Goal: Find specific page/section

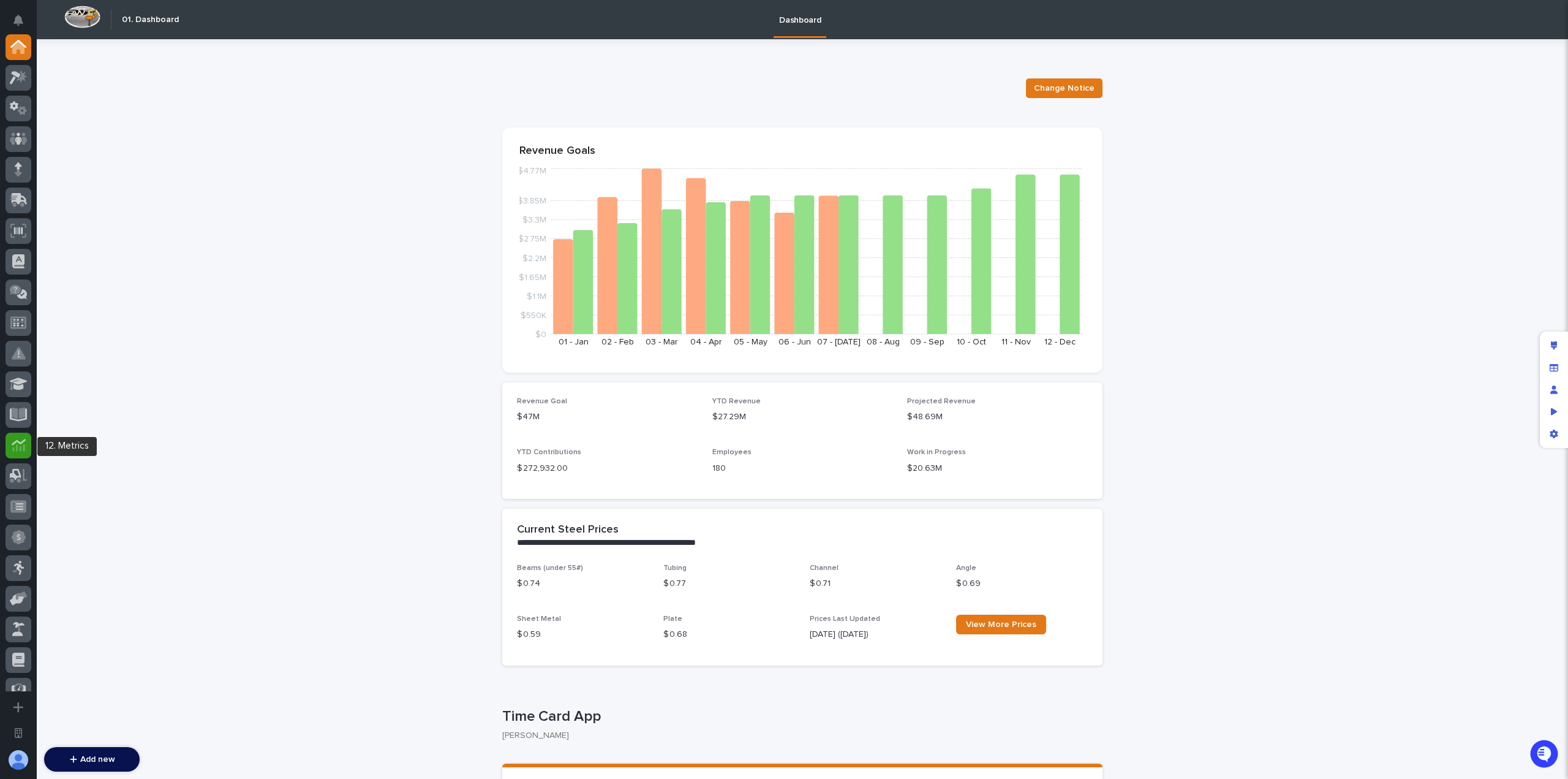
click at [17, 457] on div at bounding box center [18, 446] width 26 height 26
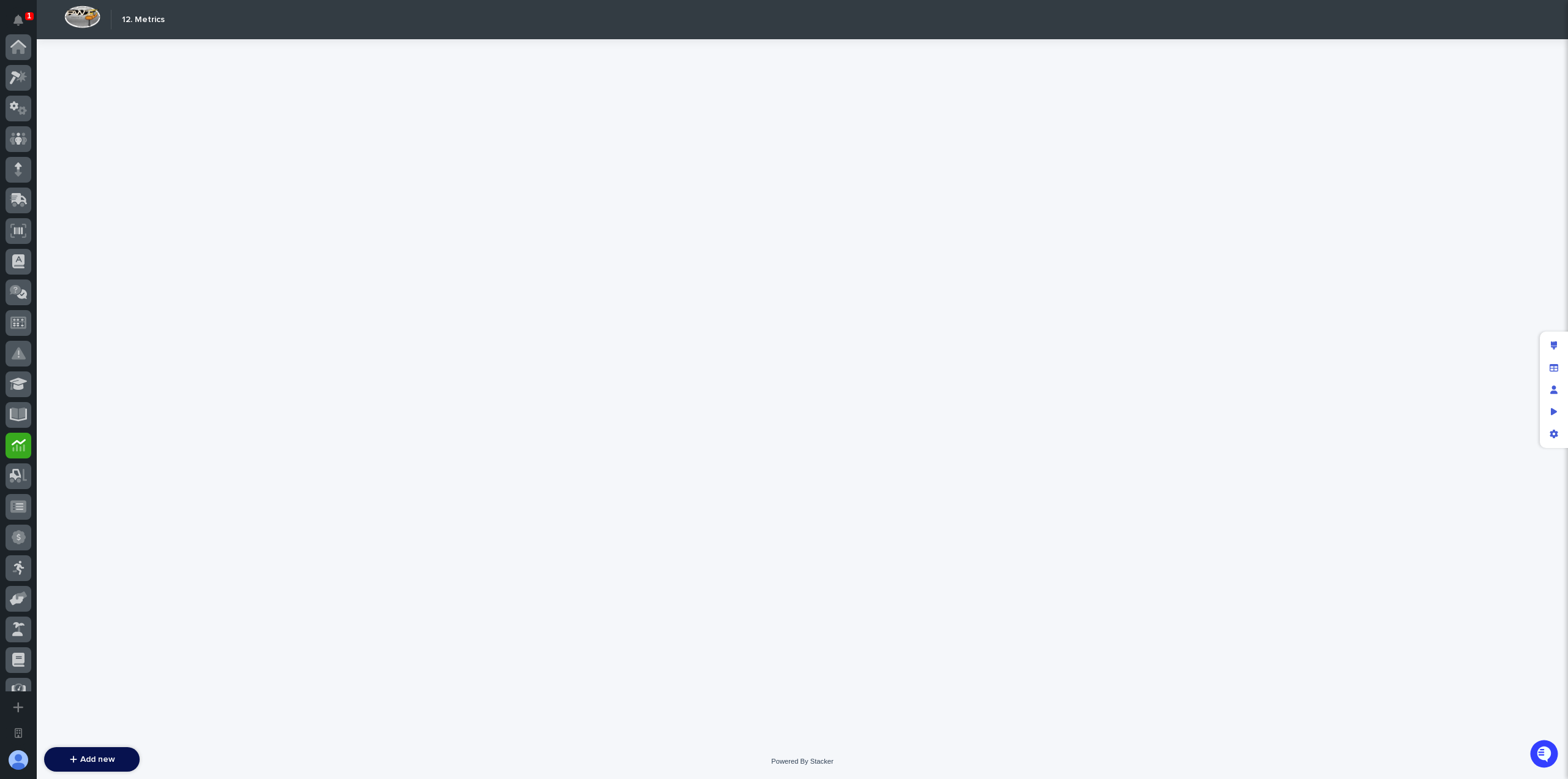
scroll to position [385, 0]
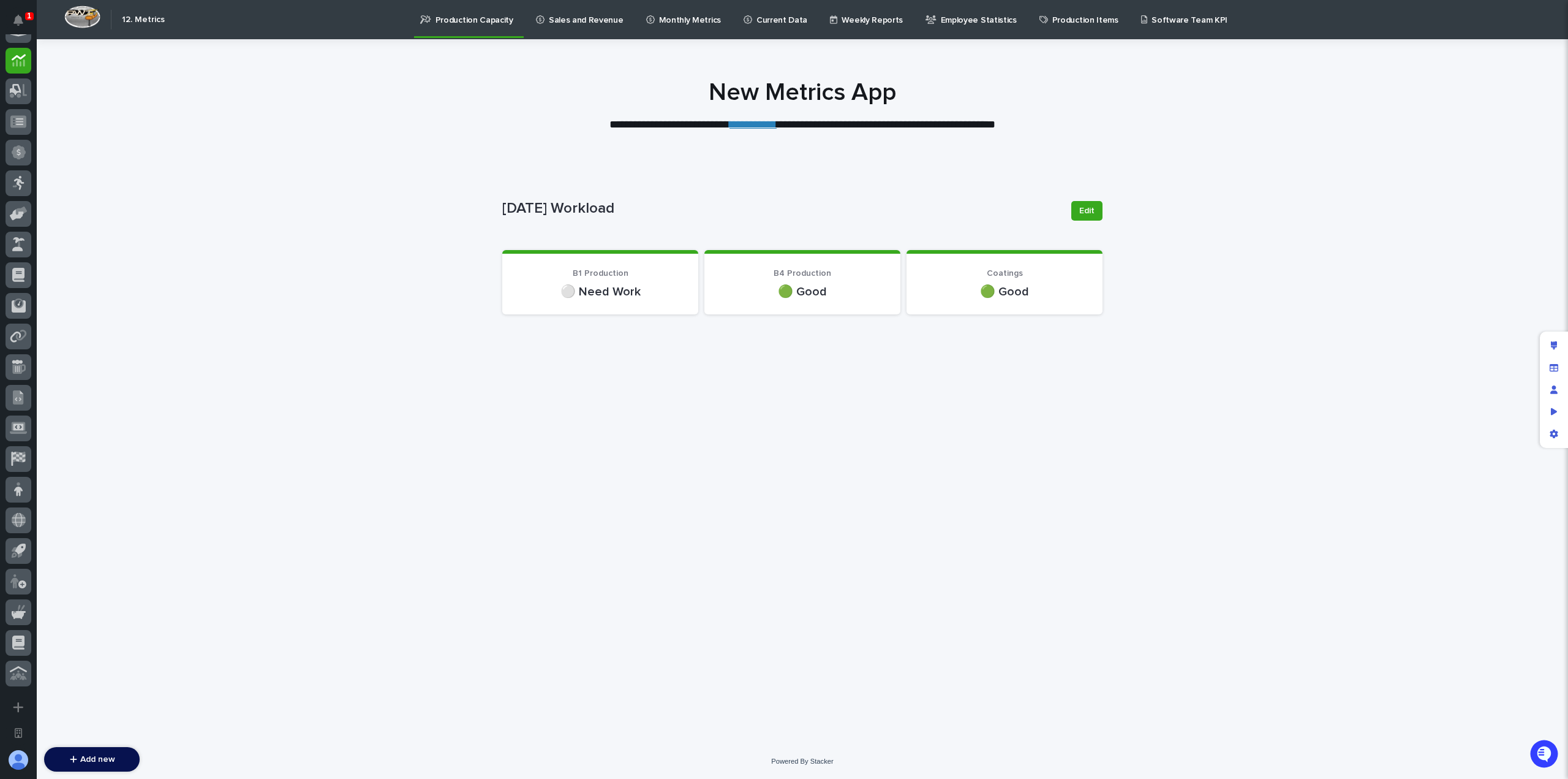
click at [763, 19] on p "Current Data" at bounding box center [782, 13] width 50 height 26
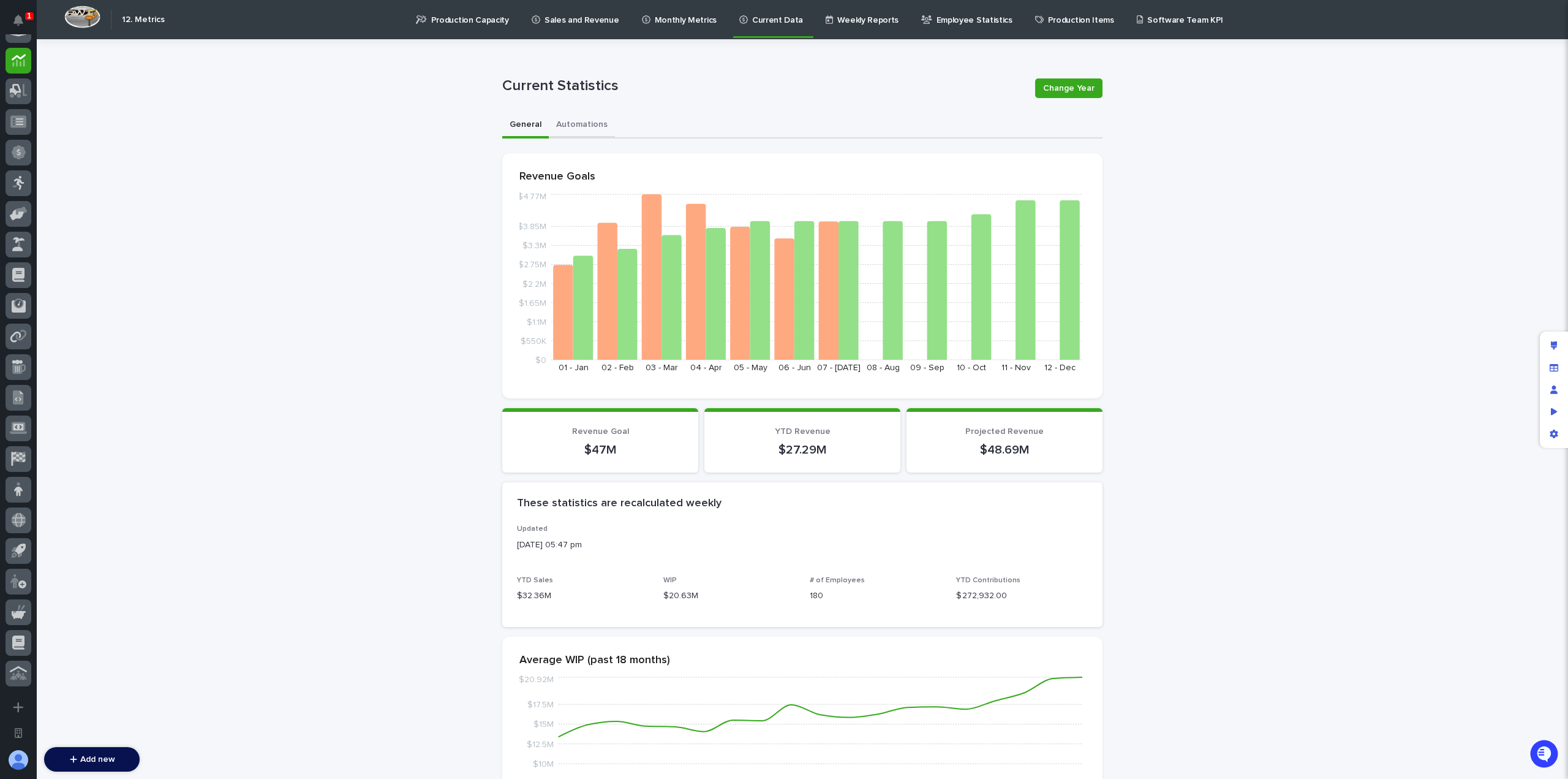
click at [585, 129] on button "Automations" at bounding box center [582, 125] width 66 height 26
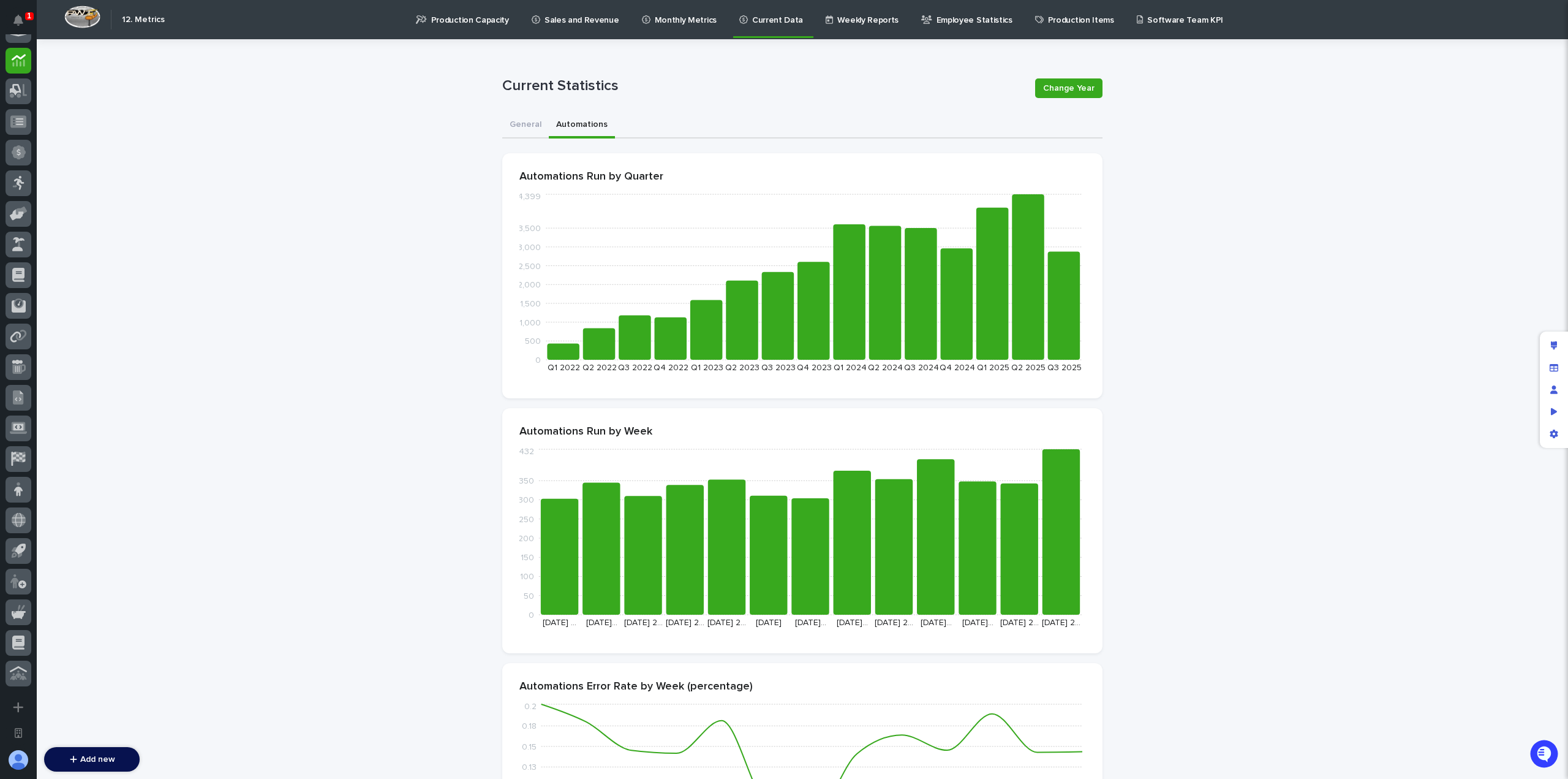
click at [433, 228] on div "Loading... Saving… Loading... Saving… Current Statistics Change Year Current St…" at bounding box center [803, 763] width 1532 height 1450
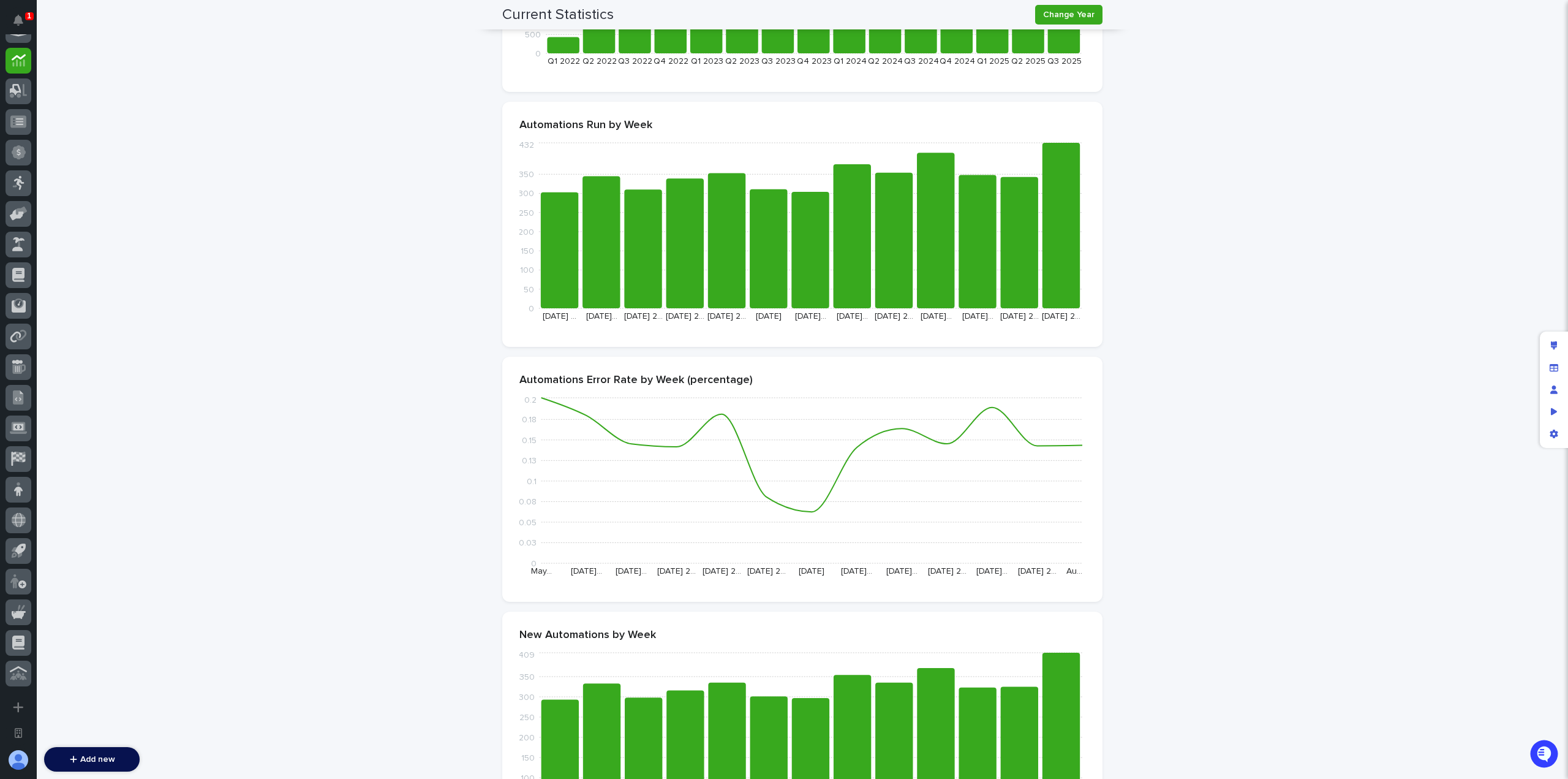
click at [1213, 474] on div "Loading... Saving… Loading... Saving… Current Statistics Change Year Current St…" at bounding box center [803, 457] width 1532 height 1450
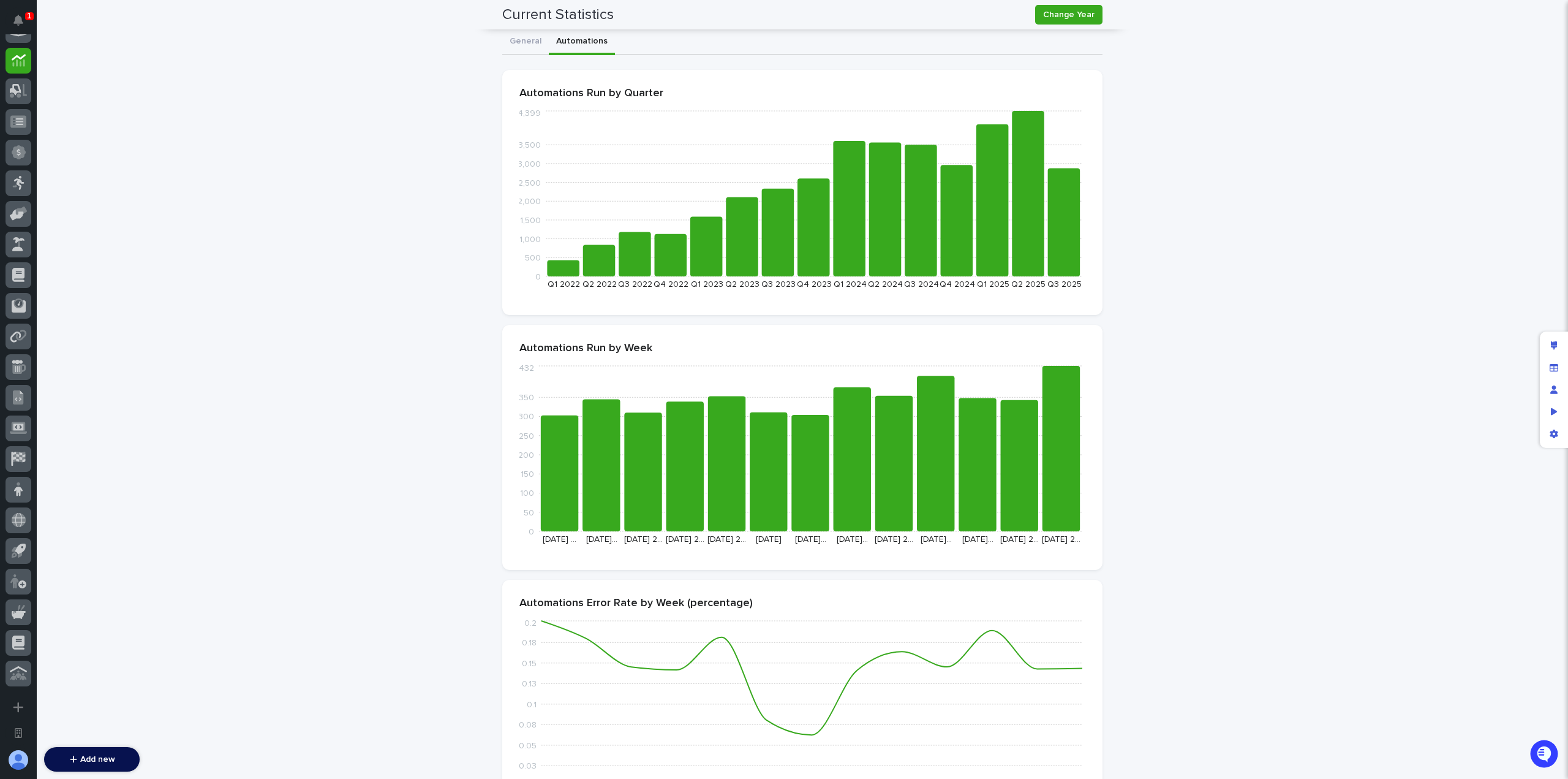
scroll to position [0, 0]
